Goal: Information Seeking & Learning: Check status

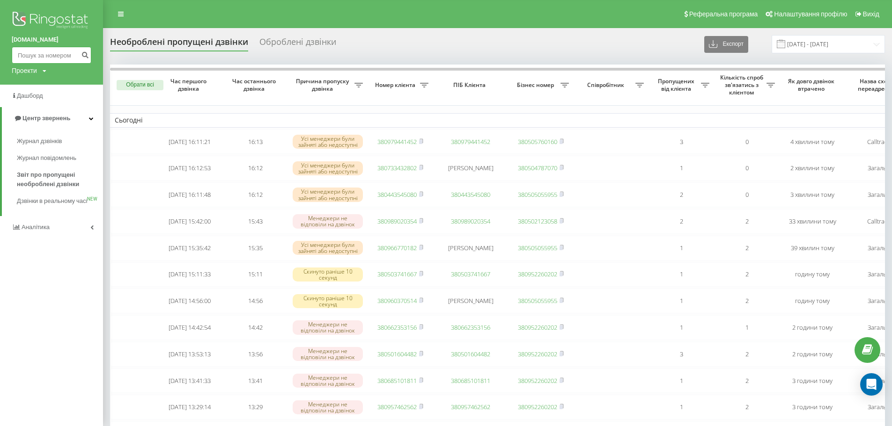
click at [59, 51] on input at bounding box center [52, 55] width 80 height 17
paste input "0959393380"
type input "0959393380"
click at [85, 61] on button "submit" at bounding box center [85, 55] width 13 height 17
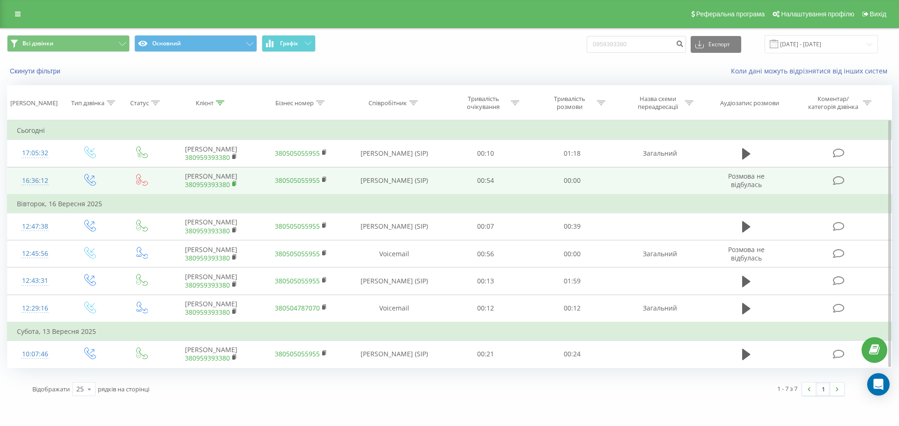
click at [235, 186] on icon at bounding box center [234, 184] width 5 height 7
